Goal: Contribute content: Contribute content

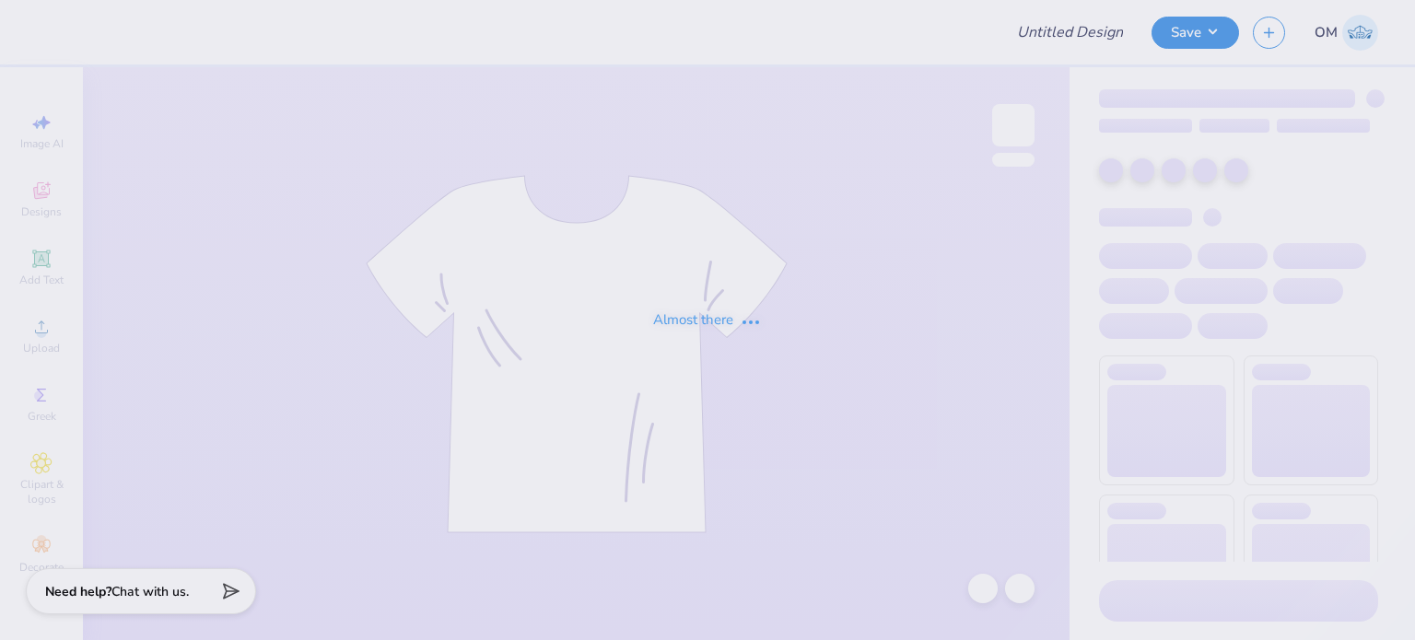
type input "RG 1"
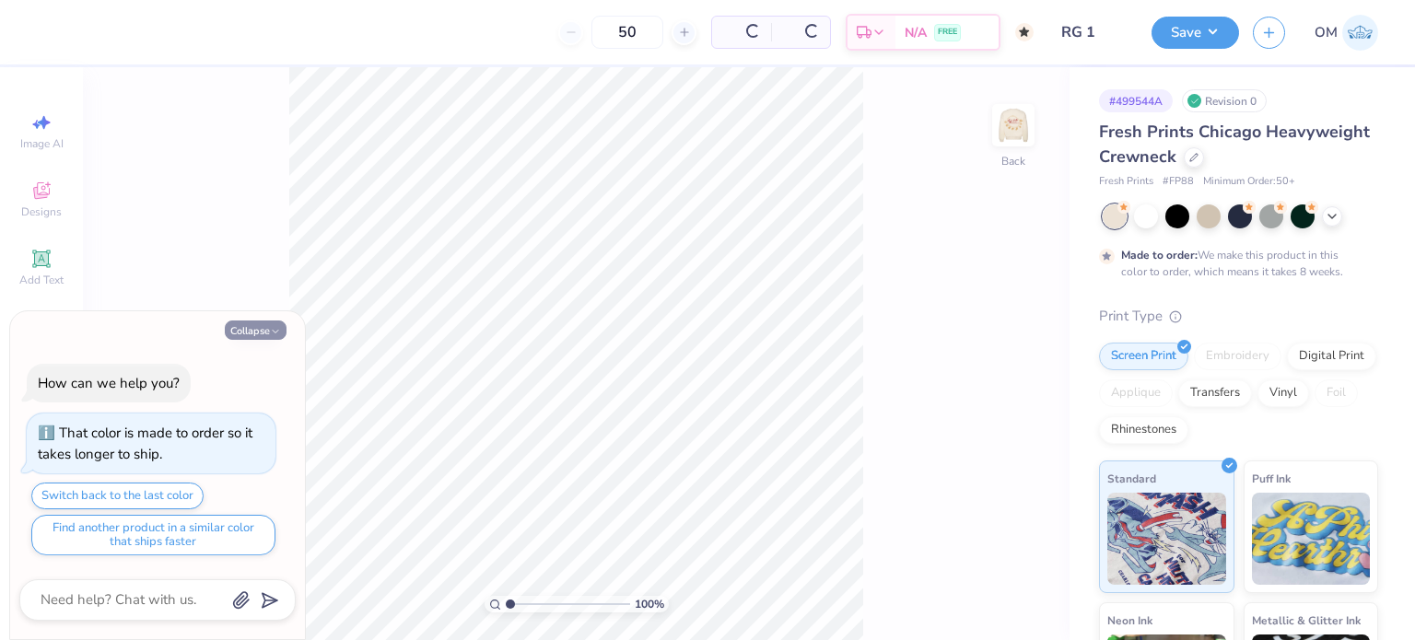
click at [240, 337] on button "Collapse" at bounding box center [256, 330] width 62 height 19
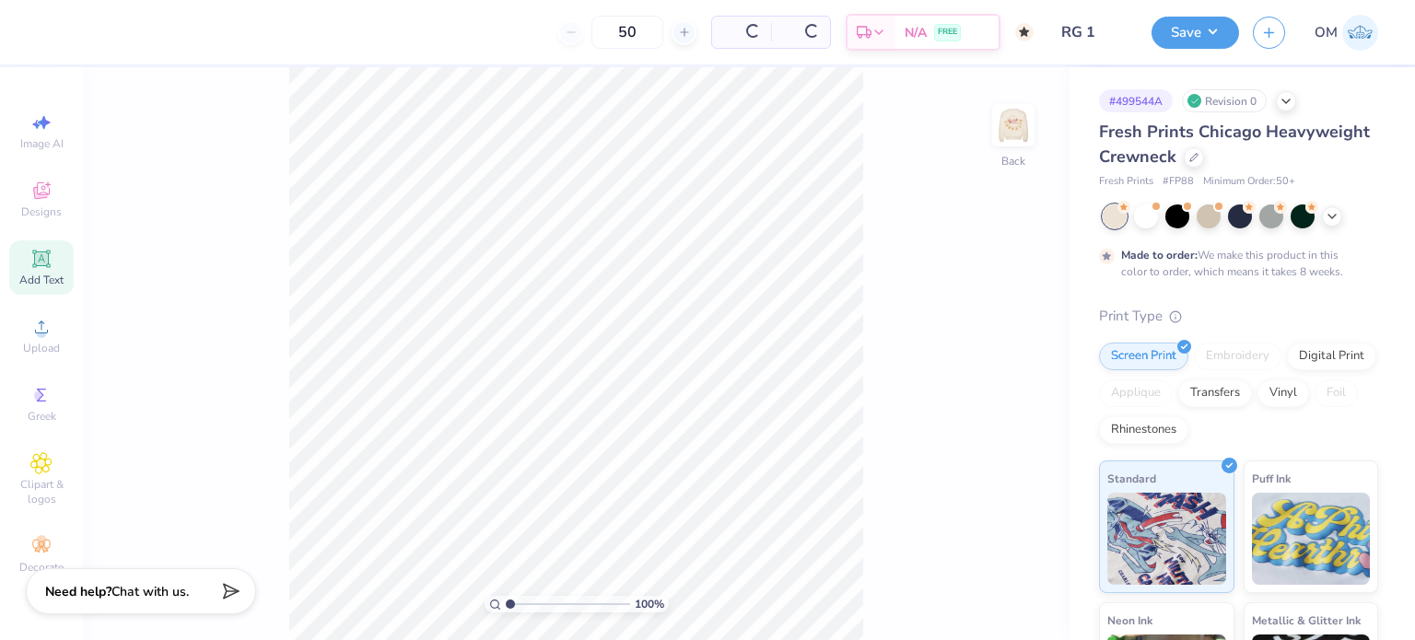
type textarea "x"
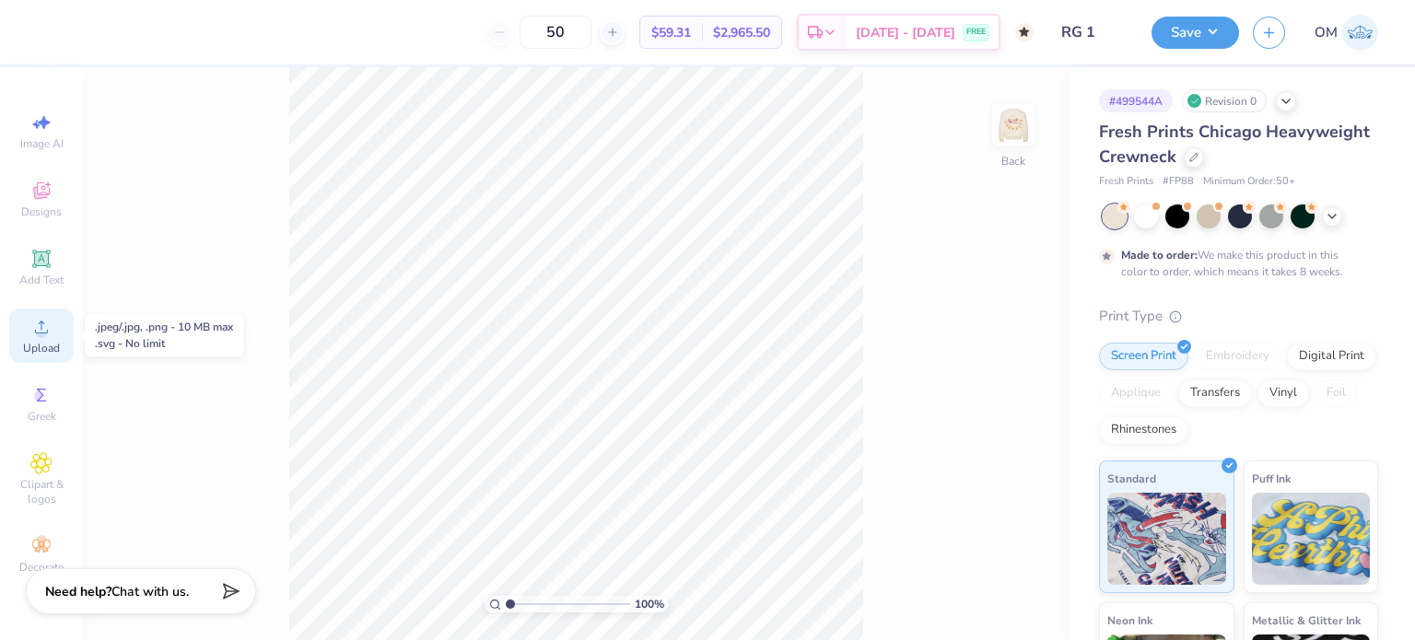
click at [42, 330] on circle at bounding box center [41, 333] width 10 height 10
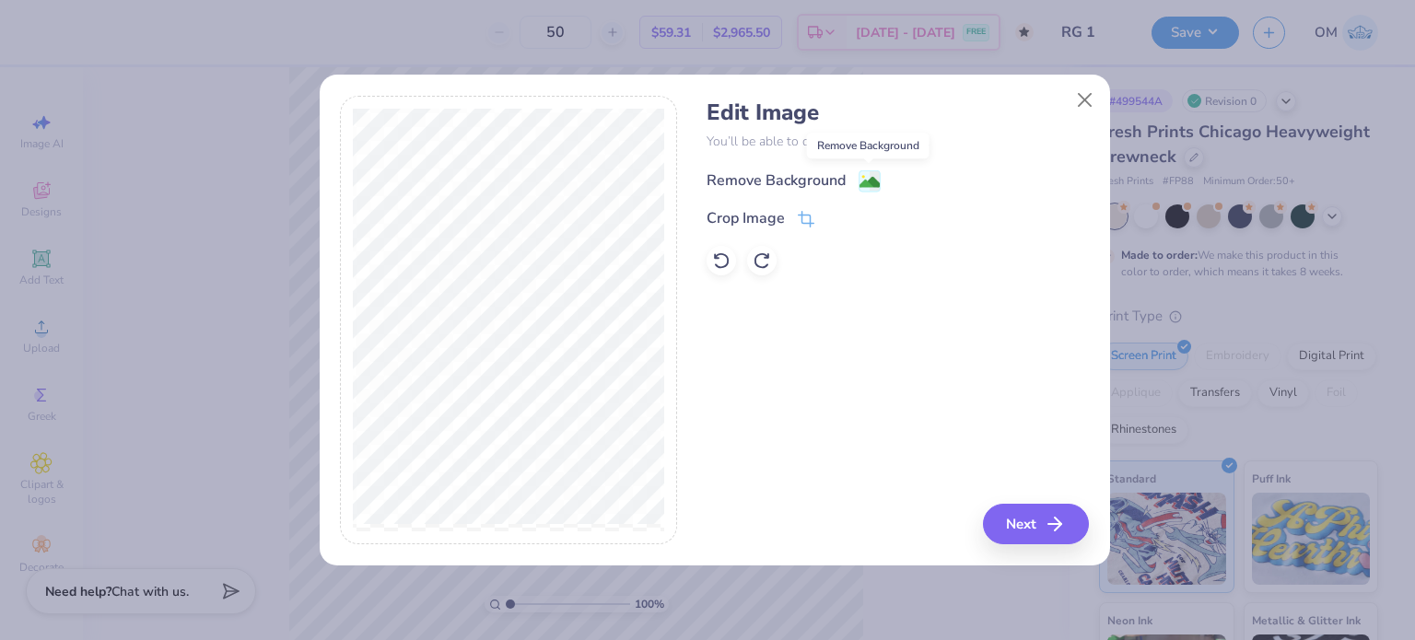
click at [870, 172] on image at bounding box center [870, 182] width 20 height 20
click at [1079, 98] on button "Close" at bounding box center [1084, 100] width 35 height 35
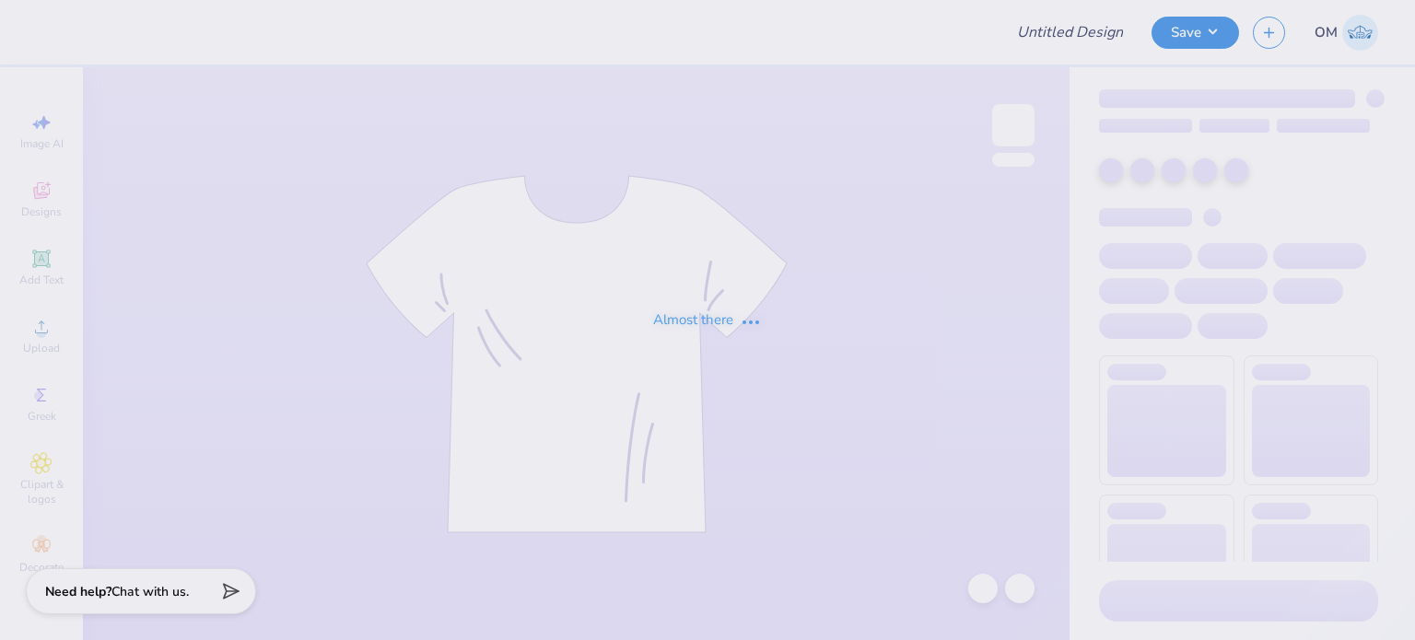
type input "et 2025 bows"
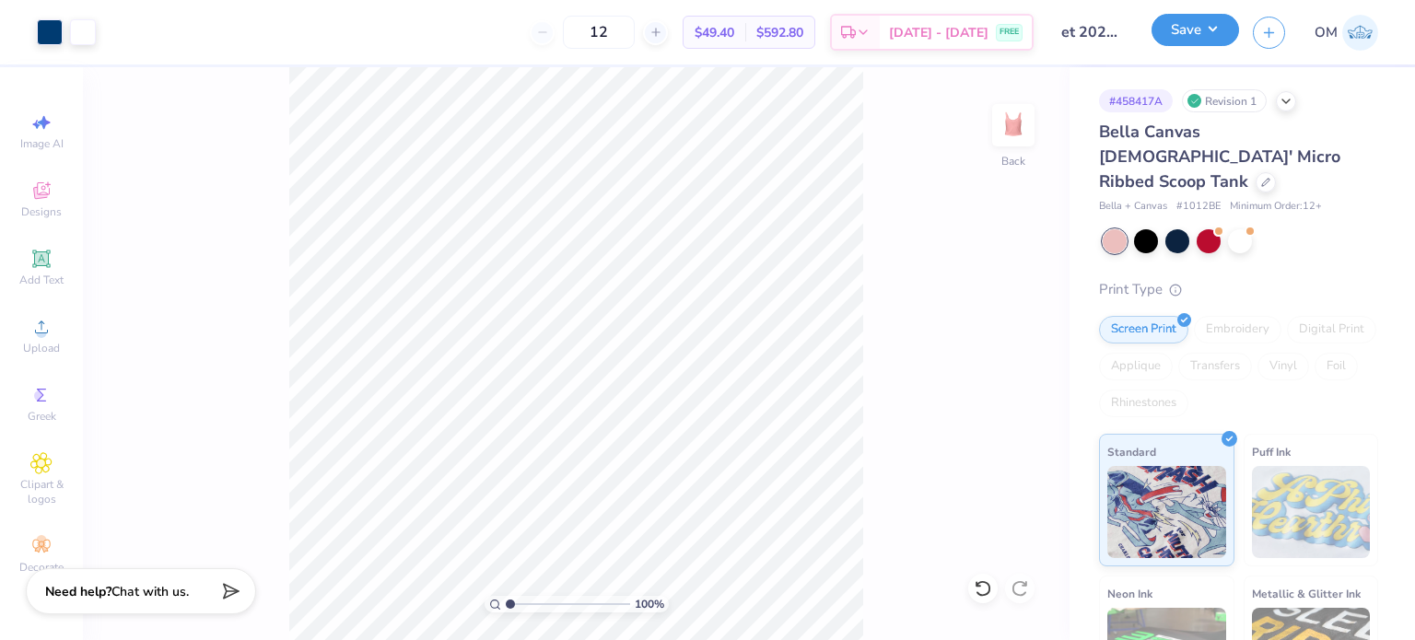
click at [1190, 31] on button "Save" at bounding box center [1196, 30] width 88 height 32
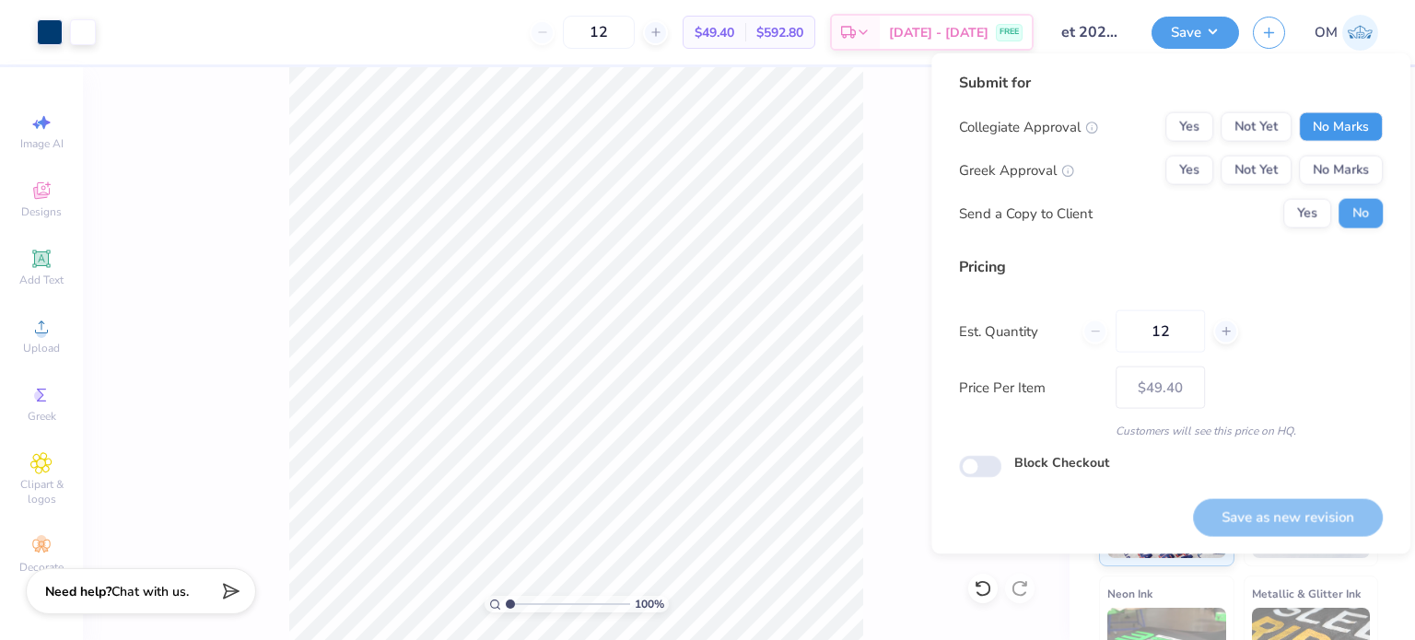
click at [1327, 124] on button "No Marks" at bounding box center [1341, 126] width 84 height 29
click at [1194, 163] on button "Yes" at bounding box center [1189, 170] width 48 height 29
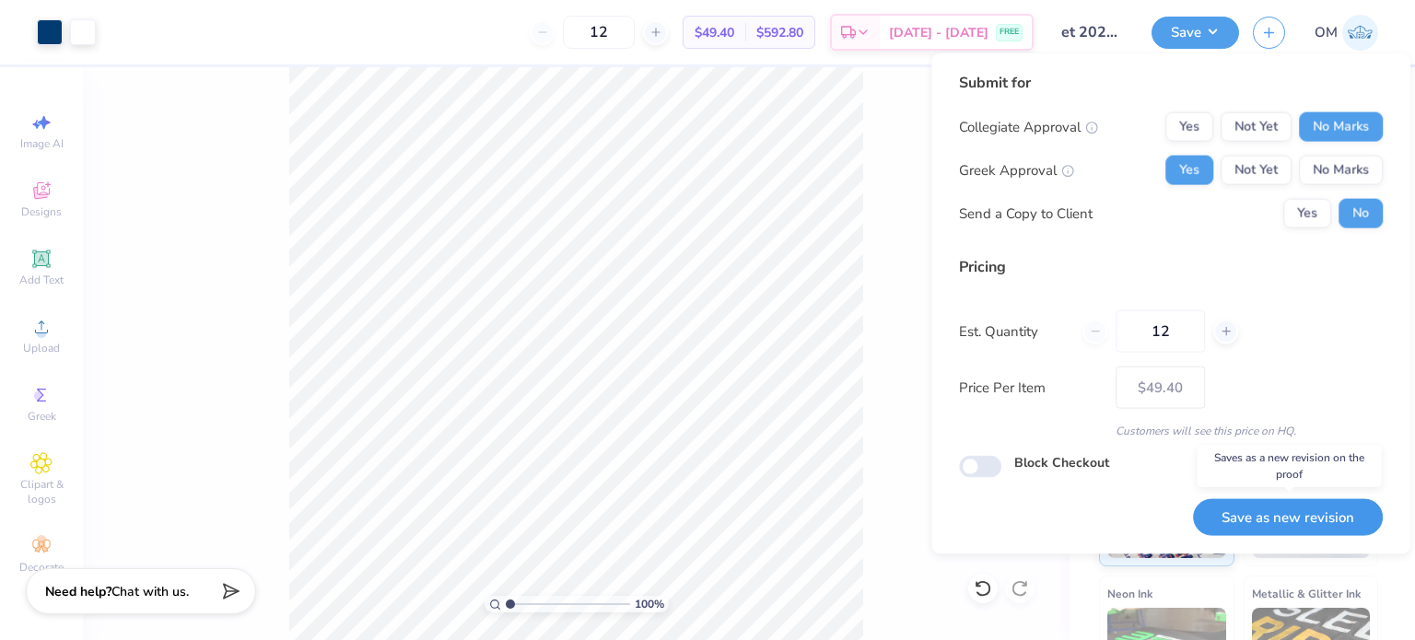
click at [1269, 504] on button "Save as new revision" at bounding box center [1288, 517] width 190 height 38
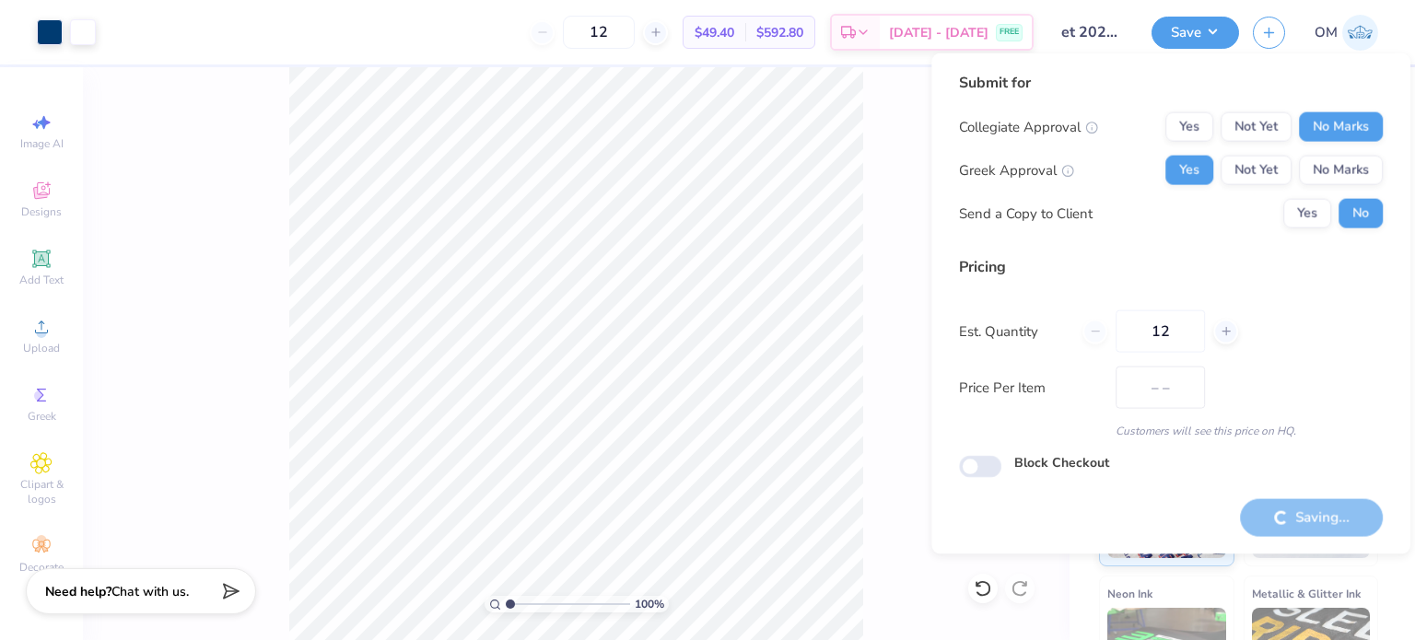
type input "$49.40"
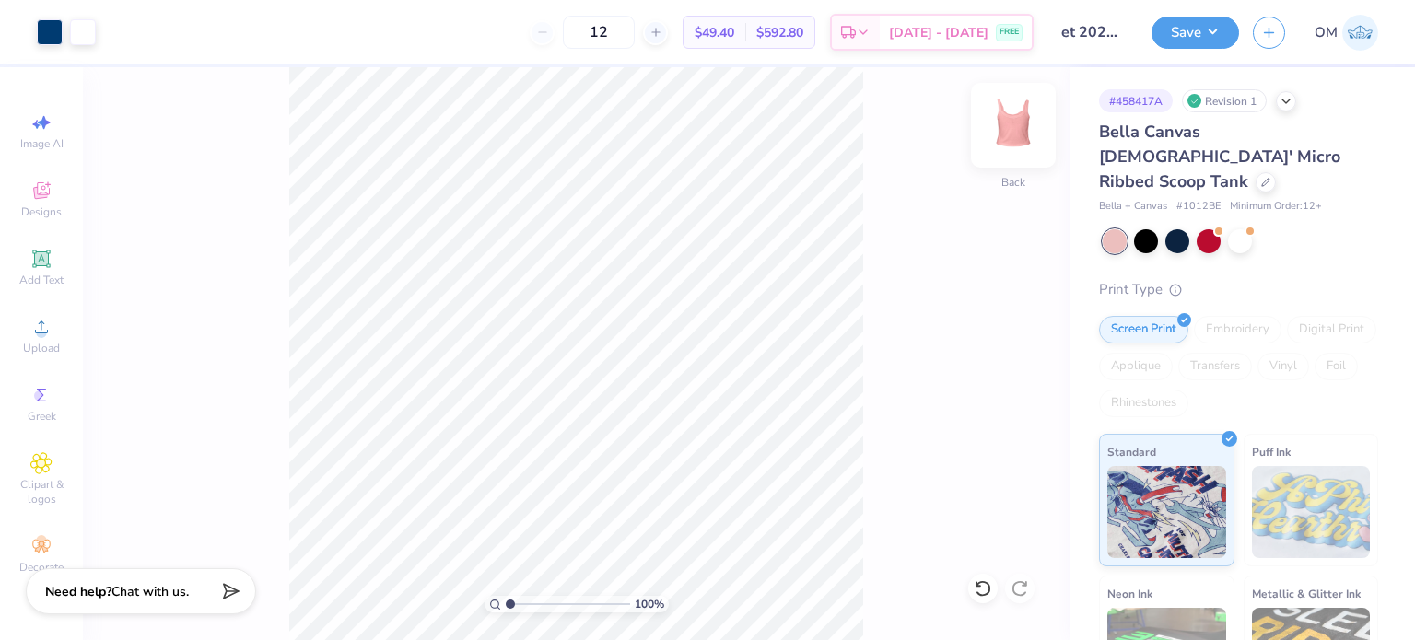
click at [1013, 147] on img at bounding box center [1014, 125] width 74 height 74
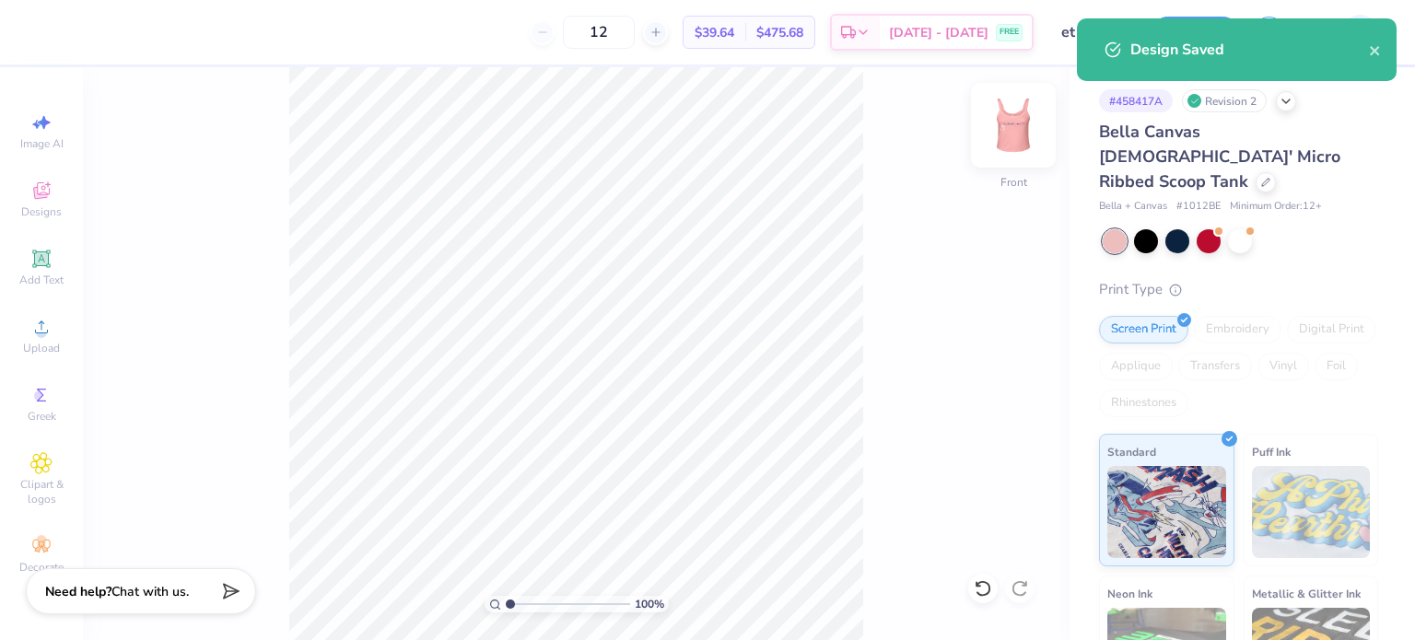
click at [1021, 132] on img at bounding box center [1014, 125] width 74 height 74
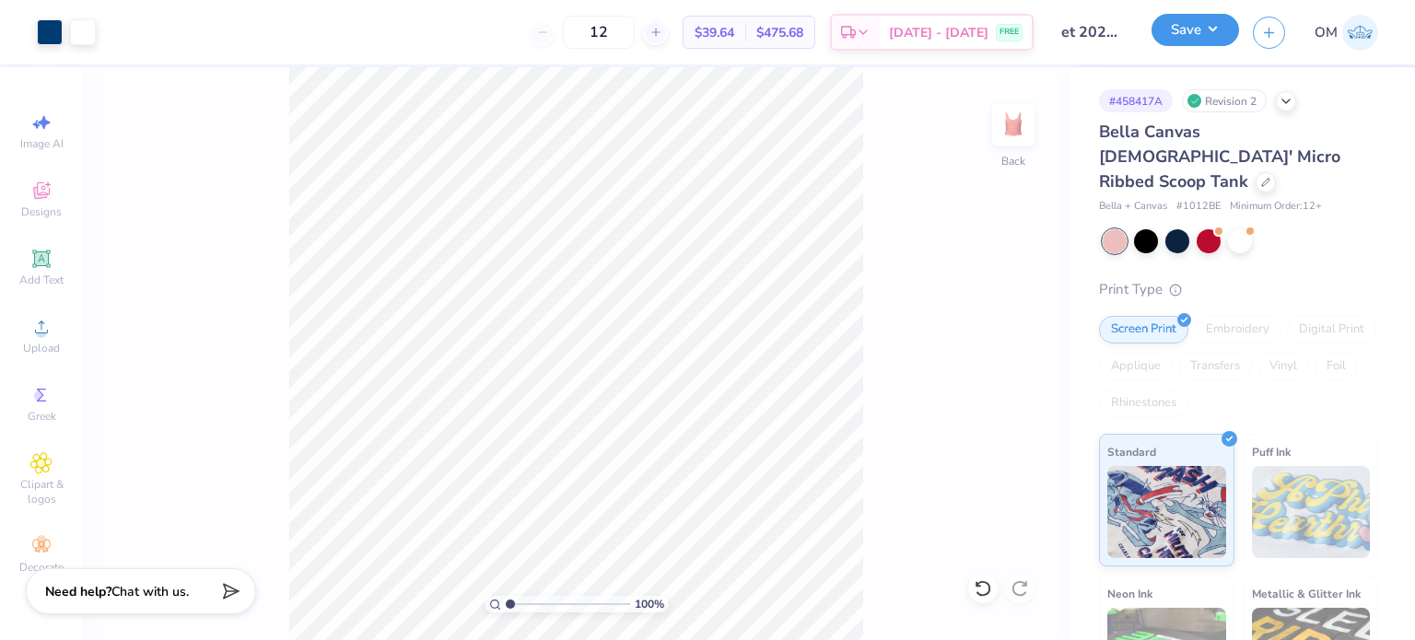
click at [1211, 43] on button "Save" at bounding box center [1196, 30] width 88 height 32
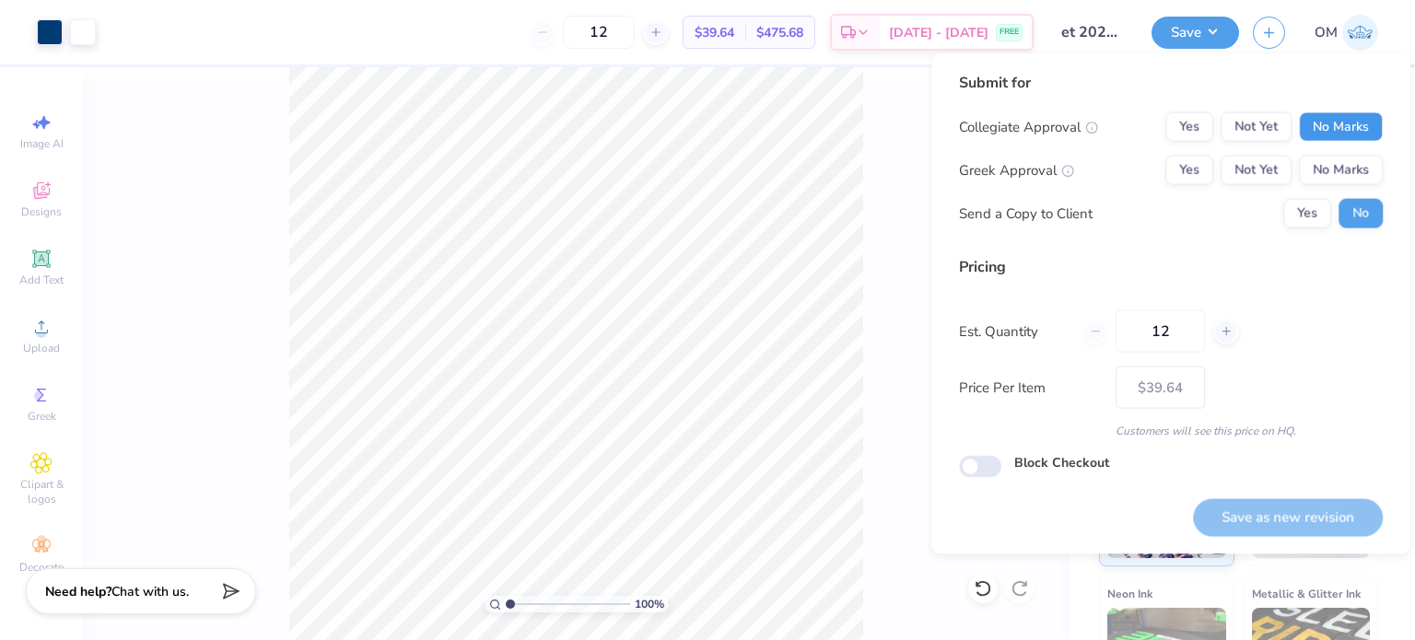
click at [1327, 120] on button "No Marks" at bounding box center [1341, 126] width 84 height 29
click at [1345, 167] on button "No Marks" at bounding box center [1341, 170] width 84 height 29
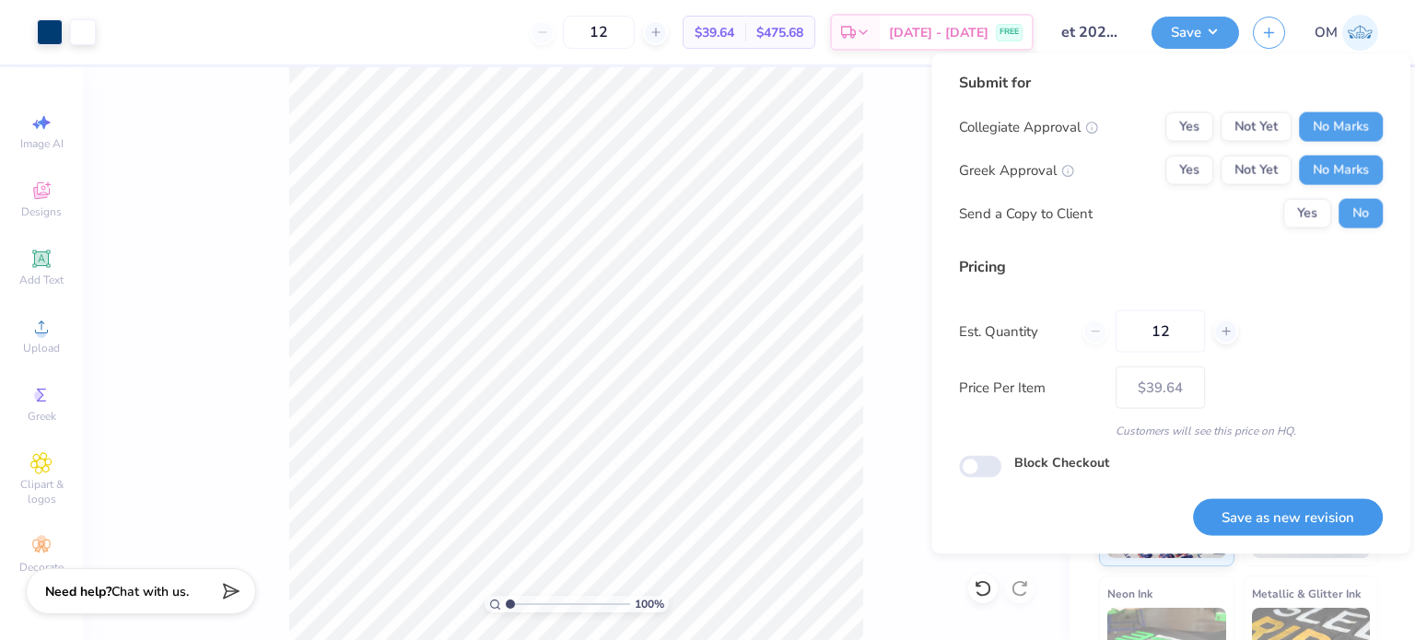
click at [1264, 515] on button "Save as new revision" at bounding box center [1288, 517] width 190 height 38
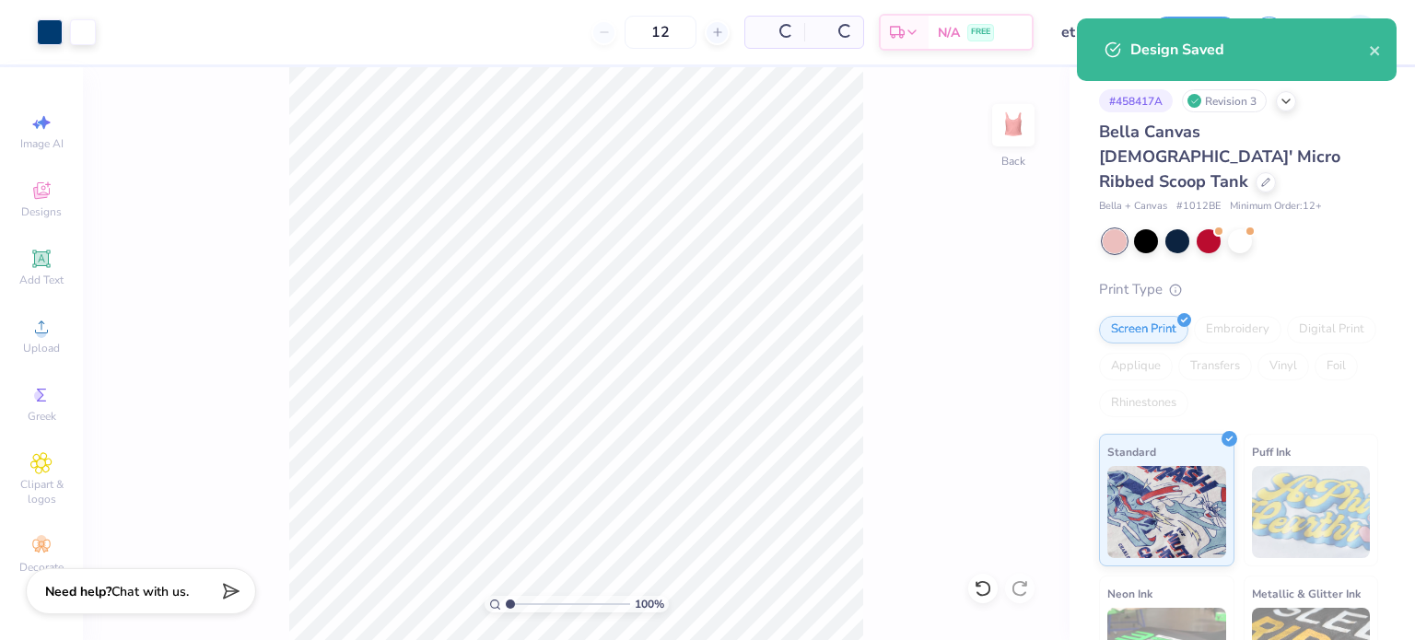
type input "– –"
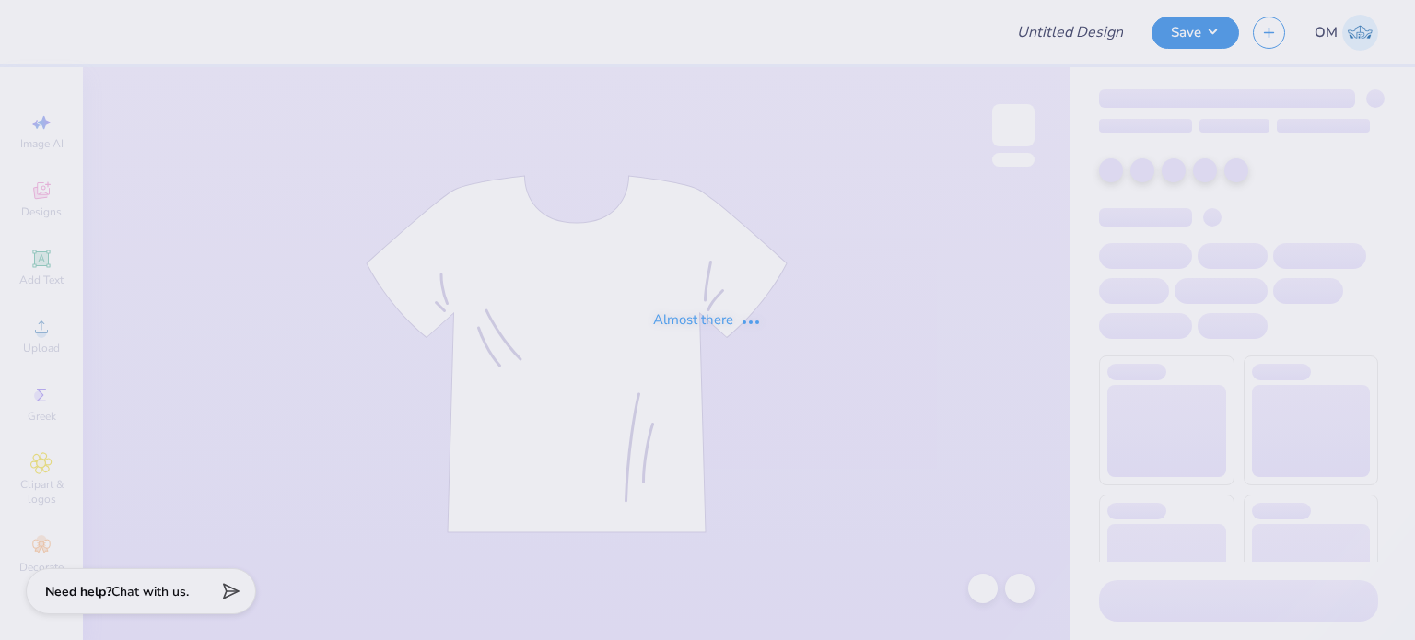
type input "Jump Club"
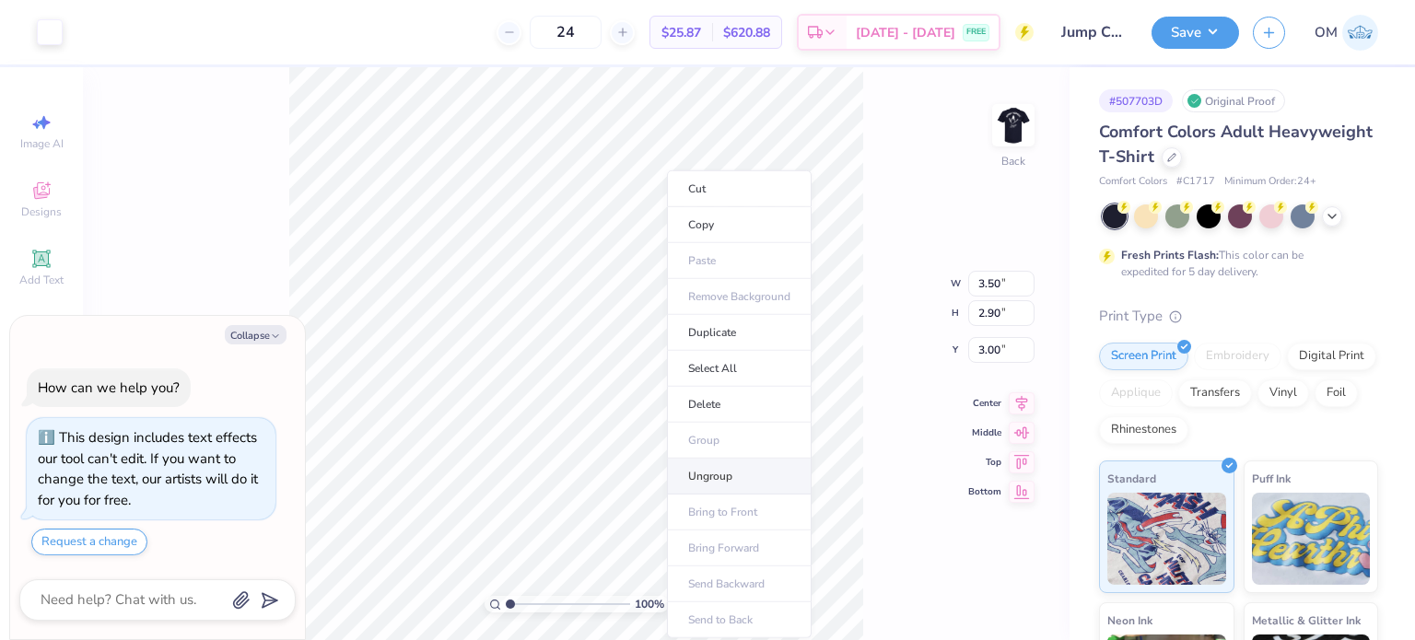
click at [726, 459] on li "Ungroup" at bounding box center [739, 477] width 145 height 36
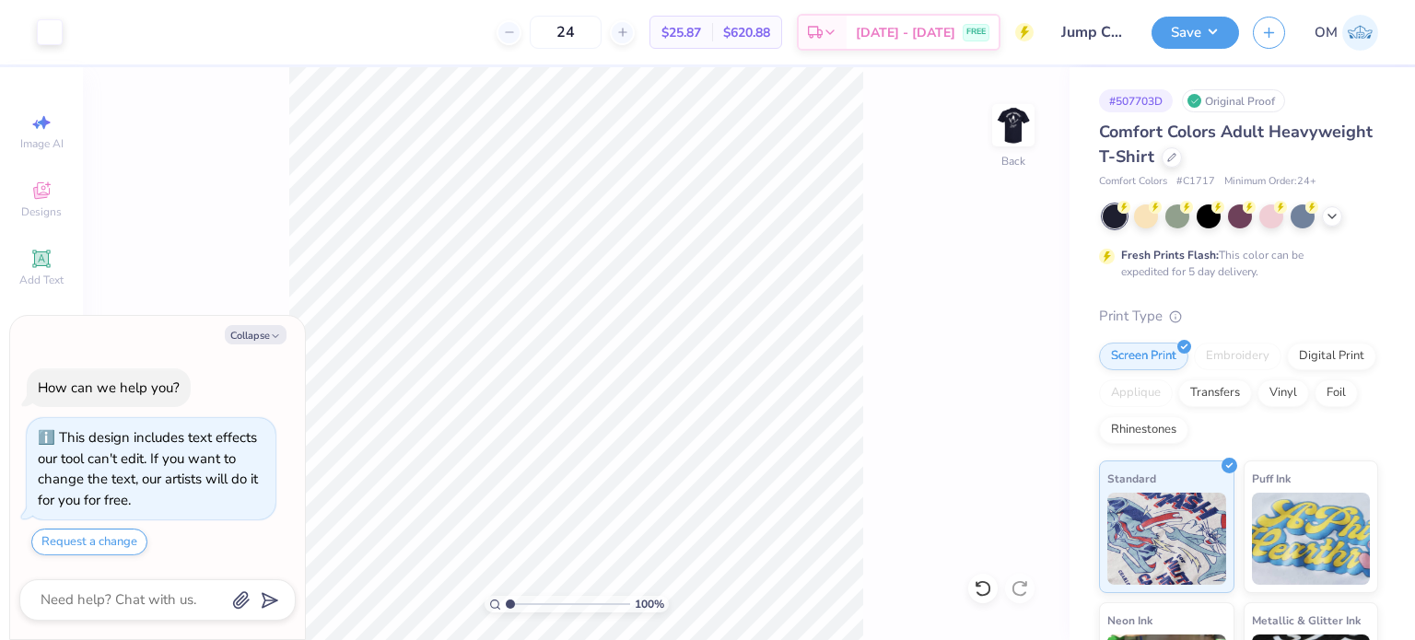
type textarea "x"
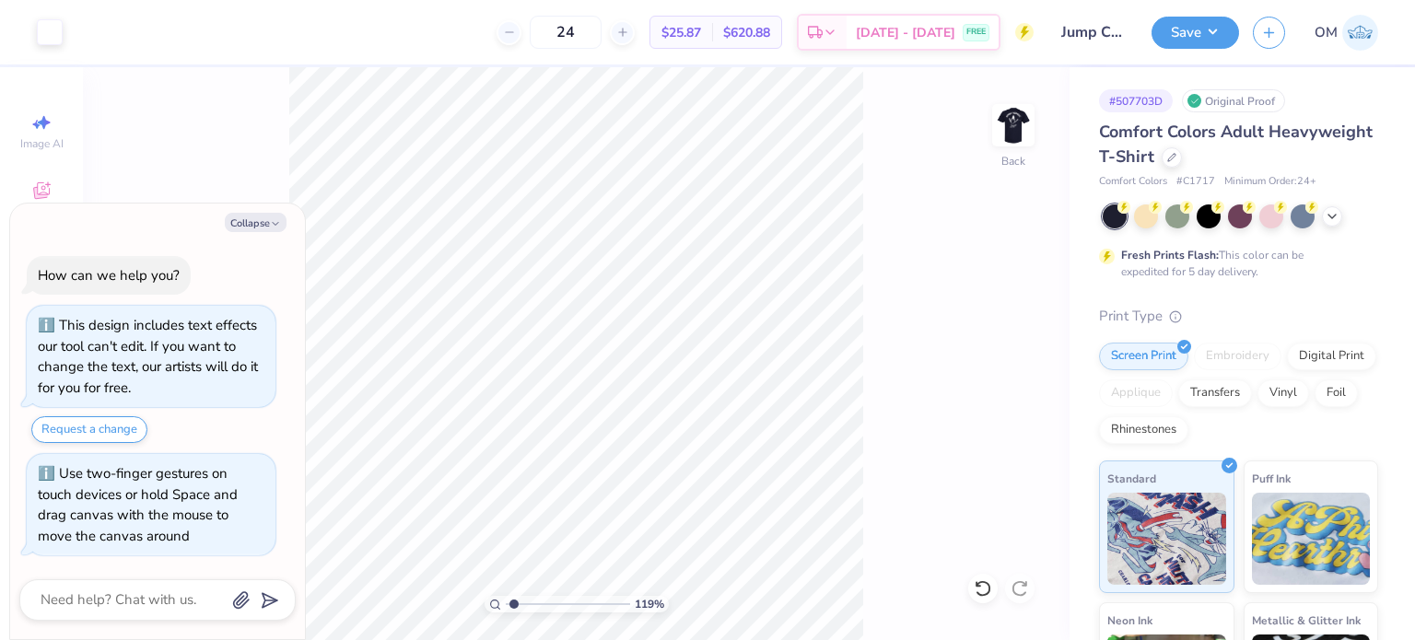
type input "1.34517107773135"
type textarea "x"
type input "1.34517107773135"
type textarea "x"
type input "1.34517107773135"
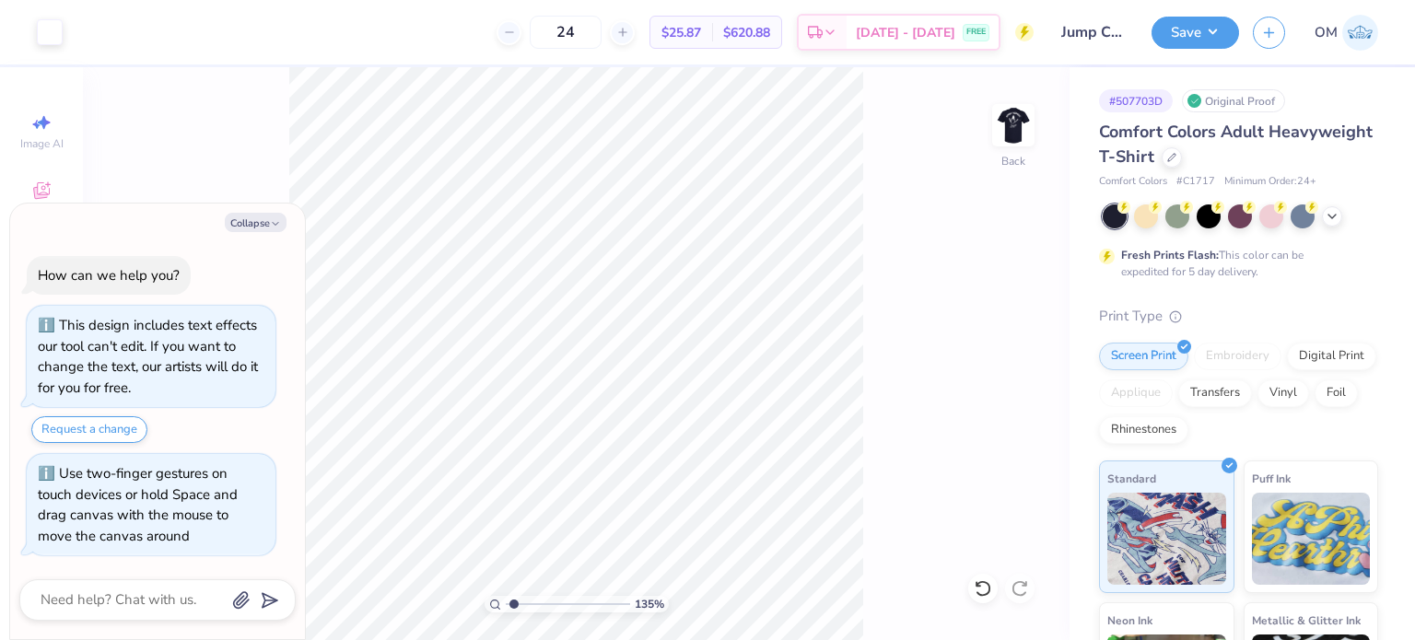
type textarea "x"
type input "1.34517107773135"
type textarea "x"
type input "1.34517107773135"
type textarea "x"
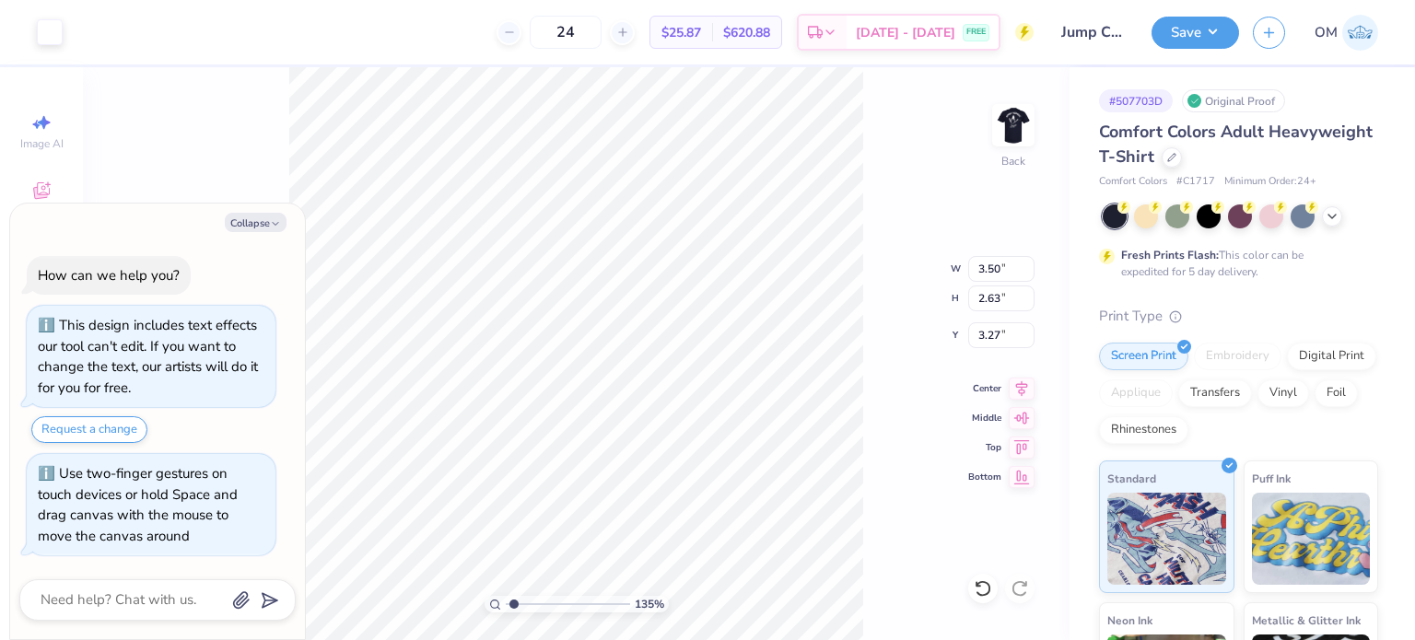
type input "1"
type textarea "x"
type input "5.28"
type textarea "x"
type input "3.27"
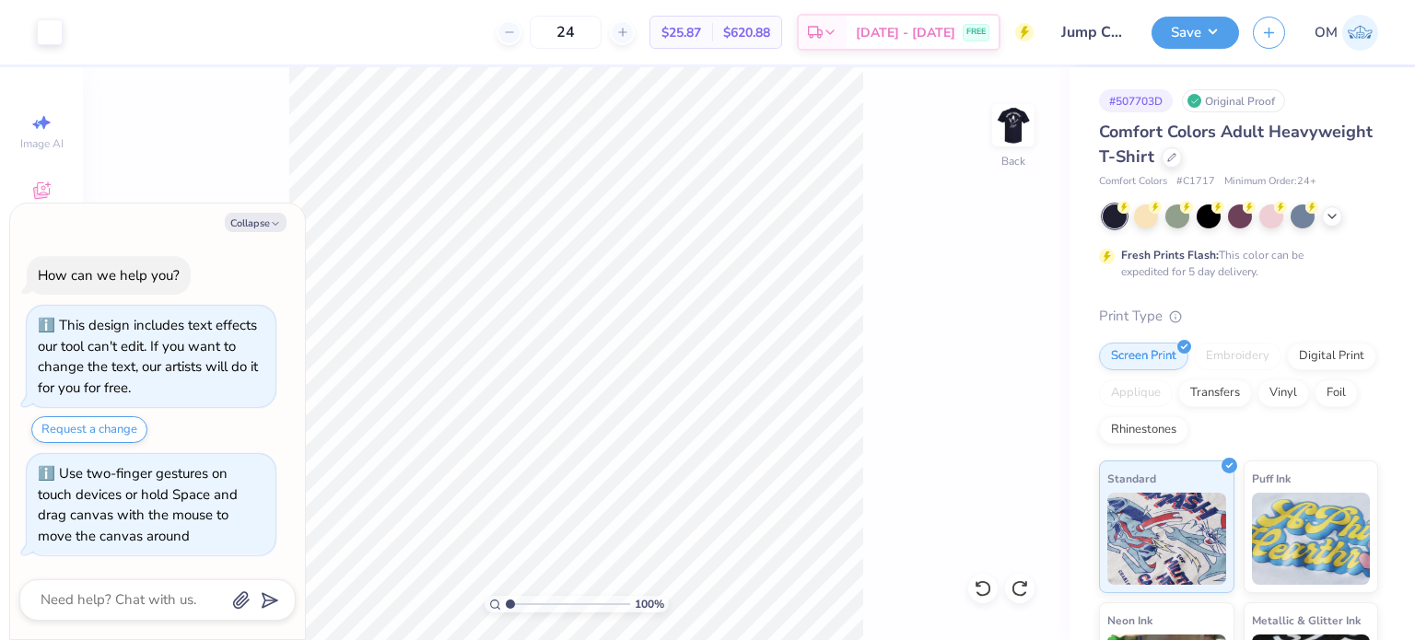
type textarea "x"
type input "1.94473936812838"
type textarea "x"
type input "1.94473936812838"
type textarea "x"
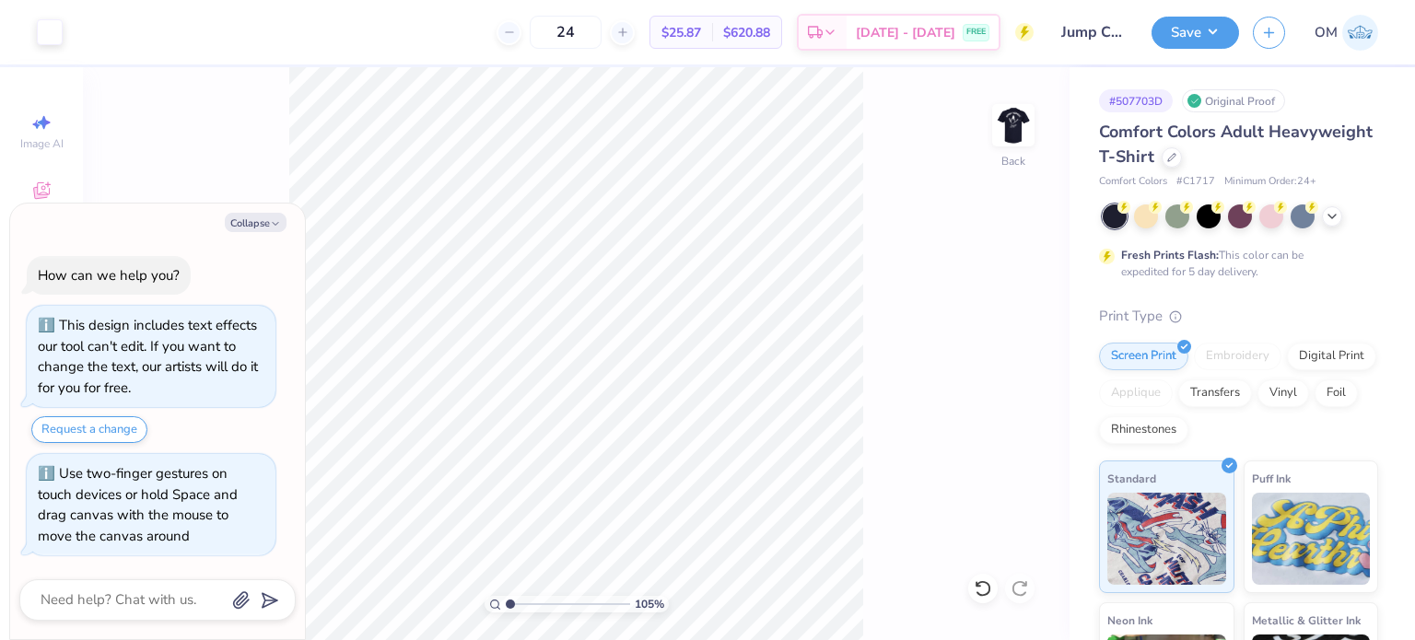
type input "1.04978744756445"
type textarea "x"
type input "1.04978744756445"
type textarea "x"
type input "1.04978744756445"
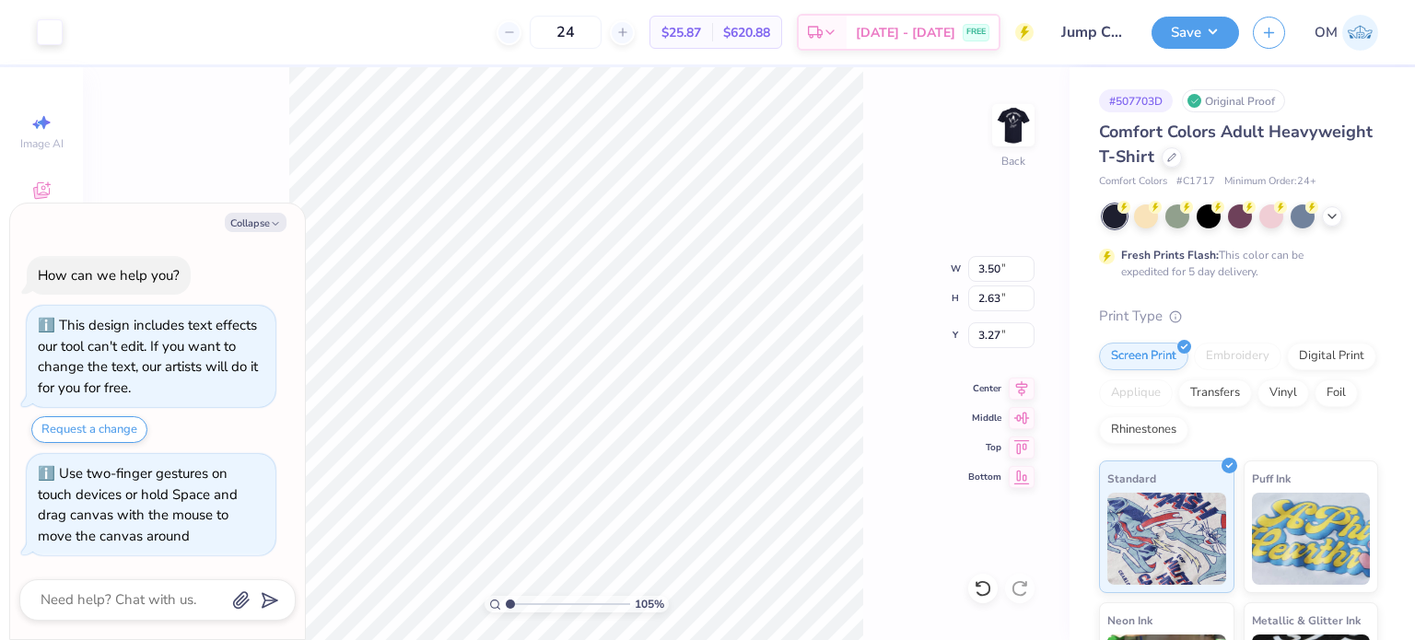
type textarea "x"
type input "1.04978744756445"
type textarea "x"
type input "1"
click at [712, 434] on li "Group" at bounding box center [727, 441] width 145 height 36
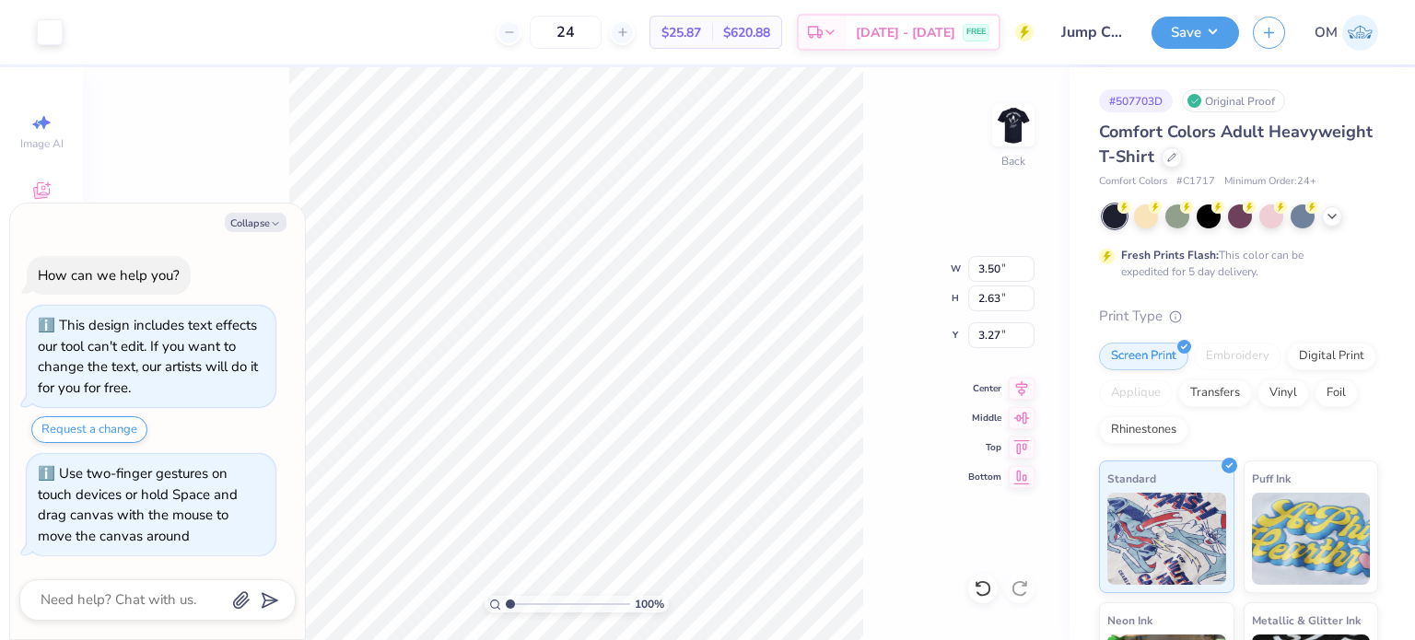
type textarea "x"
type input "3.00"
click at [1040, 128] on div "100 % Back" at bounding box center [576, 353] width 987 height 573
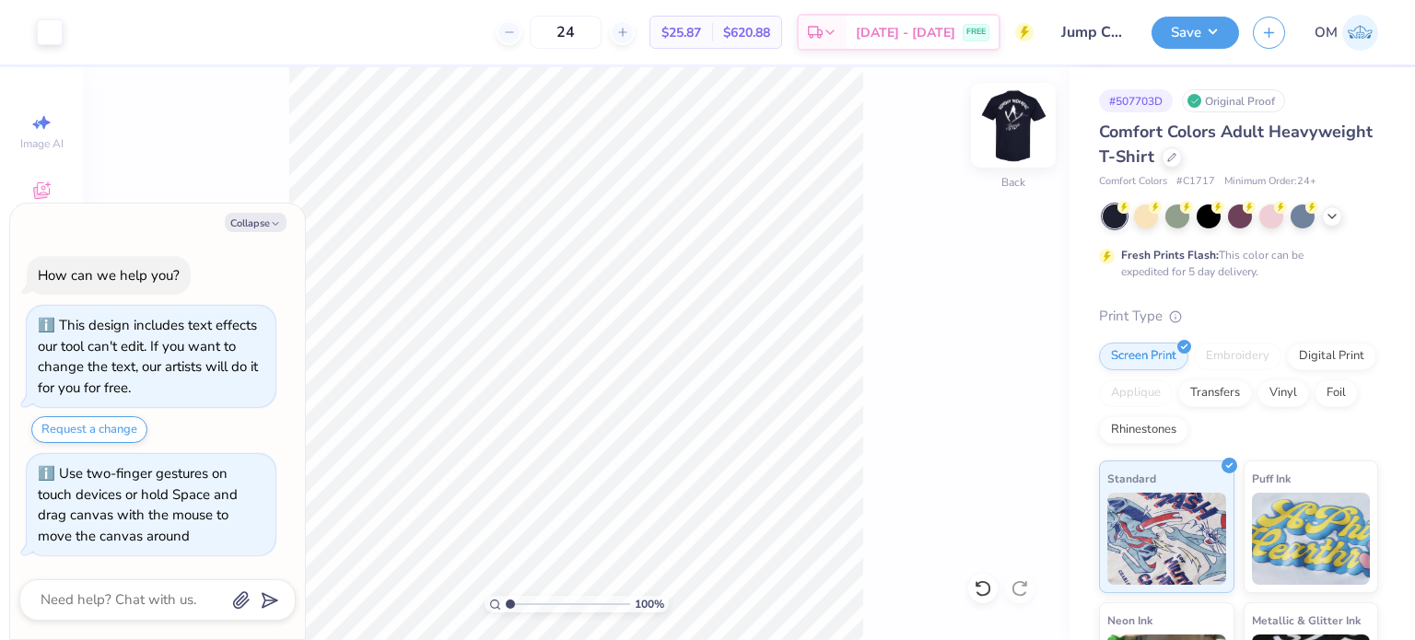
click at [1011, 124] on img at bounding box center [1014, 125] width 74 height 74
click at [1034, 124] on img at bounding box center [1014, 125] width 74 height 74
click at [1200, 34] on button "Save" at bounding box center [1196, 30] width 88 height 32
type textarea "x"
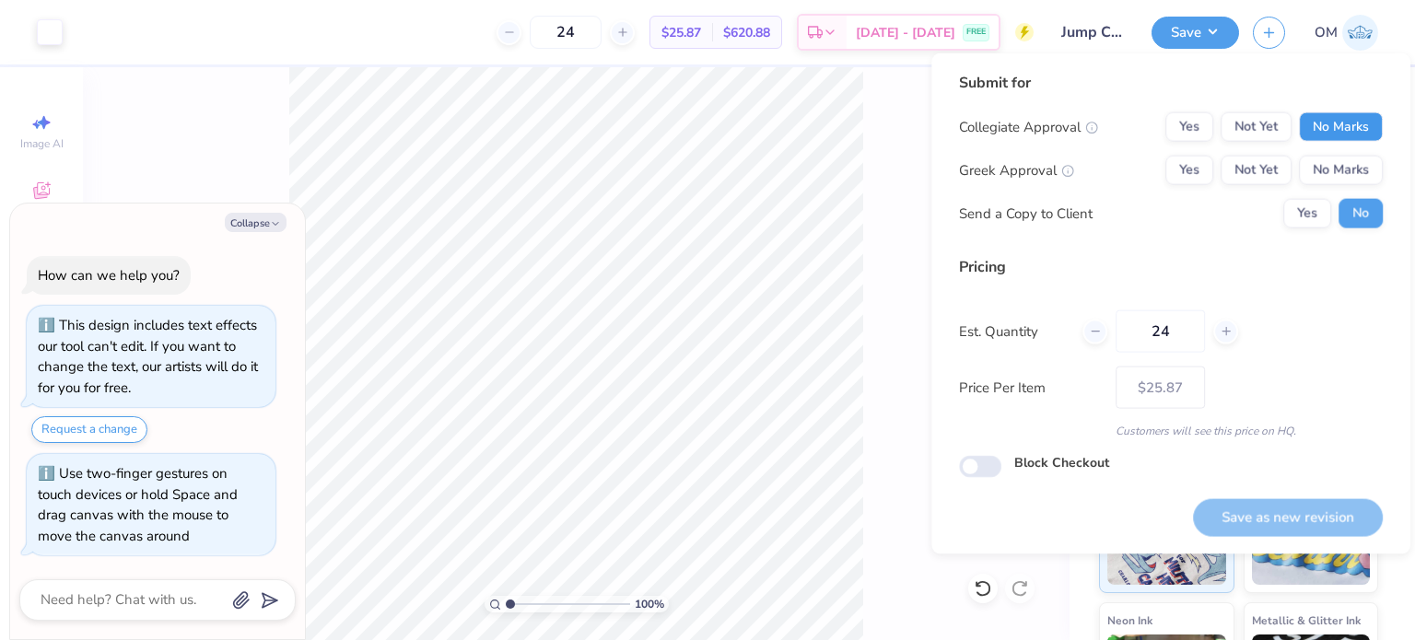
click at [1340, 125] on button "No Marks" at bounding box center [1341, 126] width 84 height 29
click at [1350, 181] on button "No Marks" at bounding box center [1341, 170] width 84 height 29
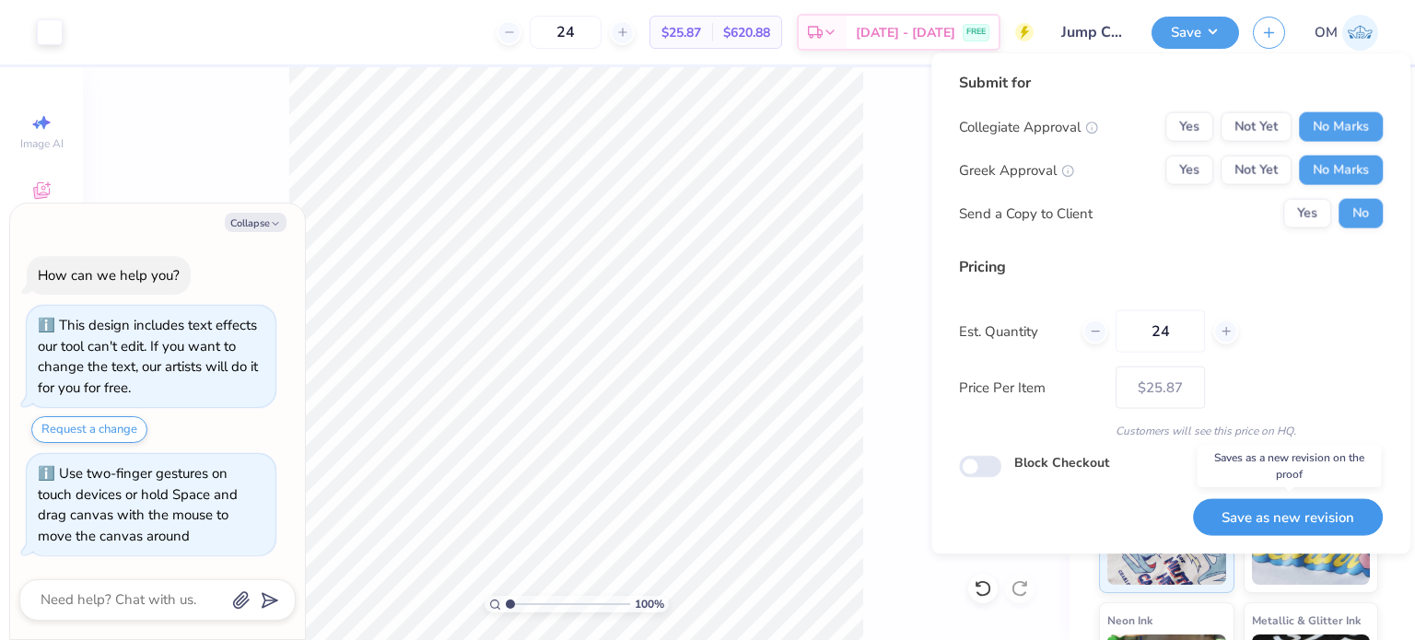
click at [1267, 520] on button "Save as new revision" at bounding box center [1288, 517] width 190 height 38
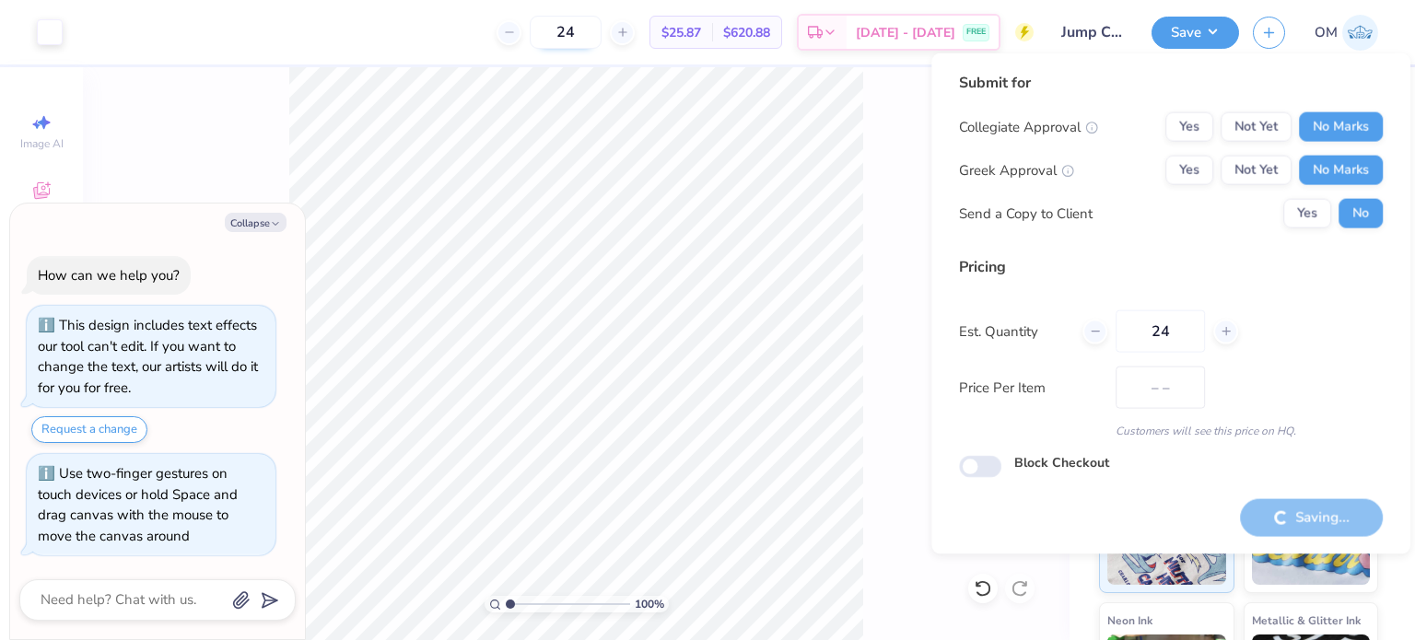
type input "$25.87"
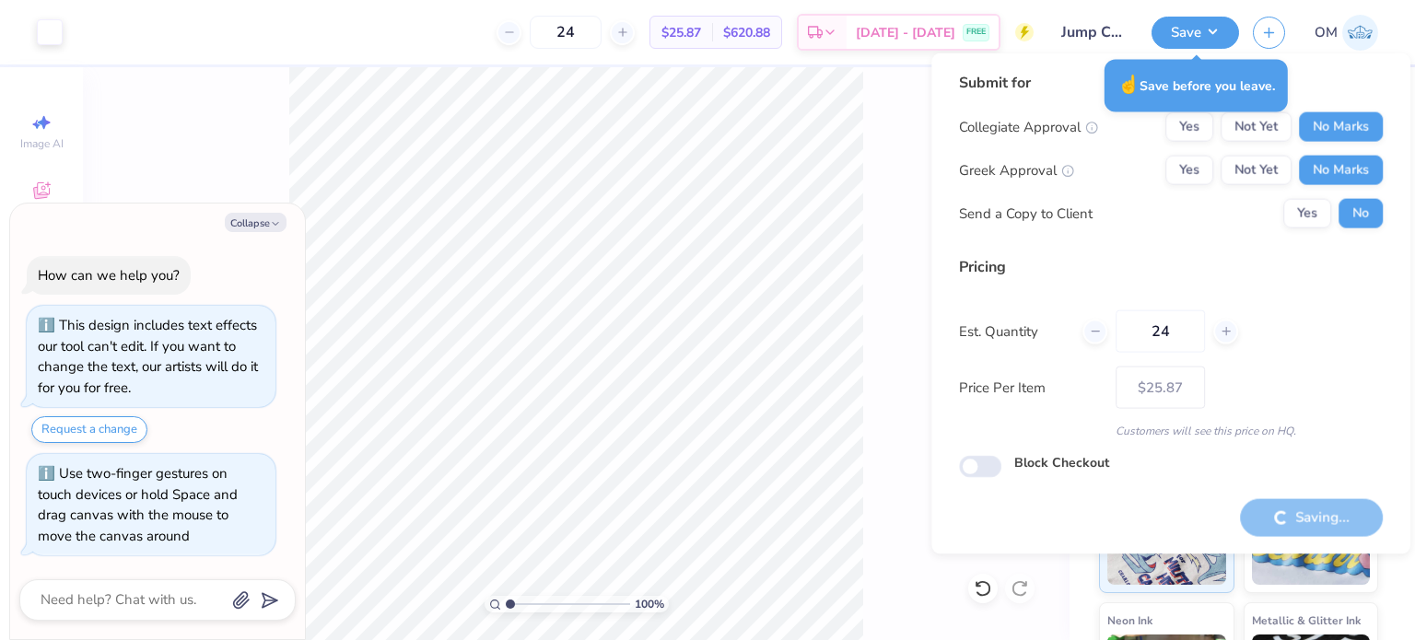
type textarea "x"
